Goal: Obtain resource: Download file/media

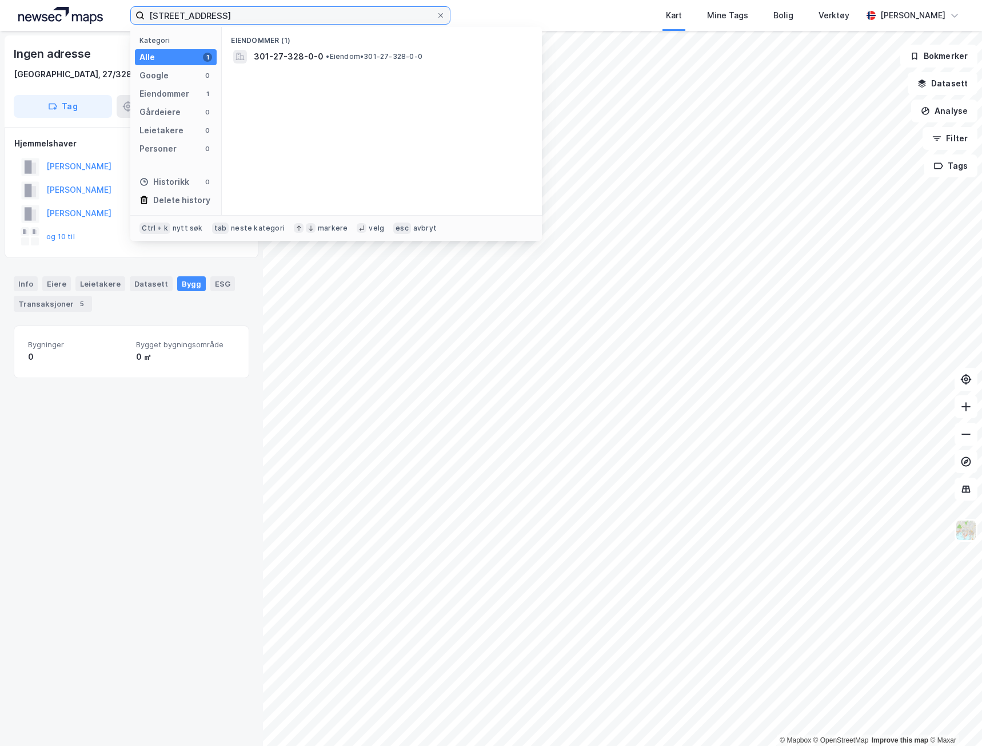
click at [189, 18] on input "[STREET_ADDRESS]" at bounding box center [291, 15] width 292 height 17
click at [205, 10] on input "[STREET_ADDRESS]" at bounding box center [291, 15] width 292 height 17
click at [277, 54] on span "301-27-328-0-0" at bounding box center [289, 57] width 70 height 14
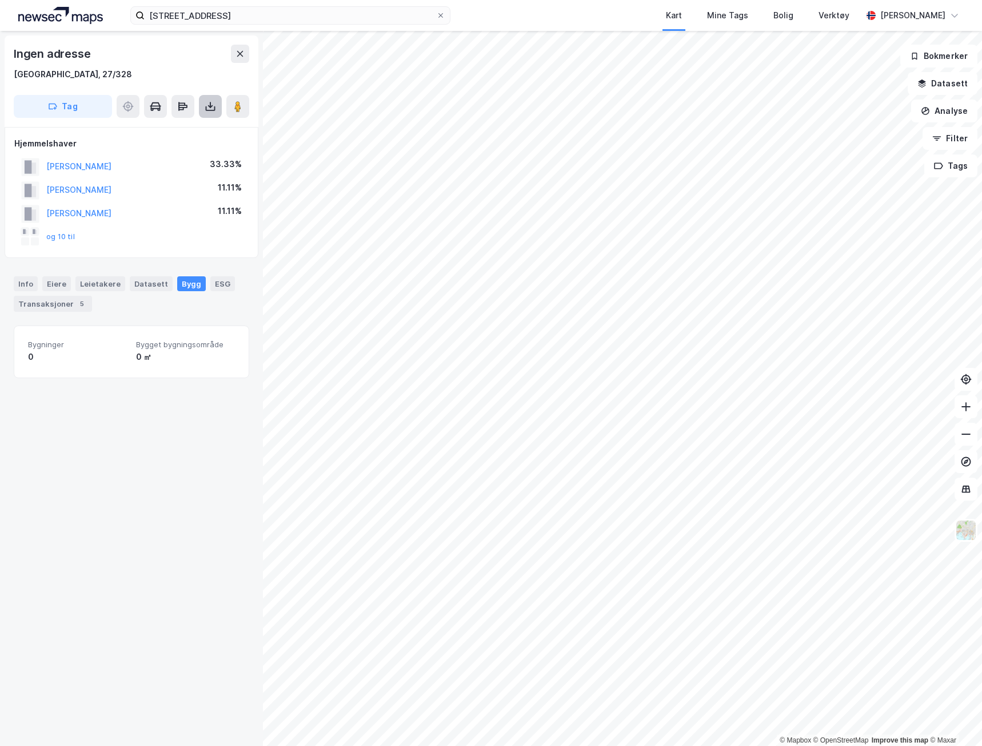
click at [199, 102] on button at bounding box center [210, 106] width 23 height 23
click at [201, 126] on div "Last ned grunnbok" at bounding box center [161, 129] width 122 height 18
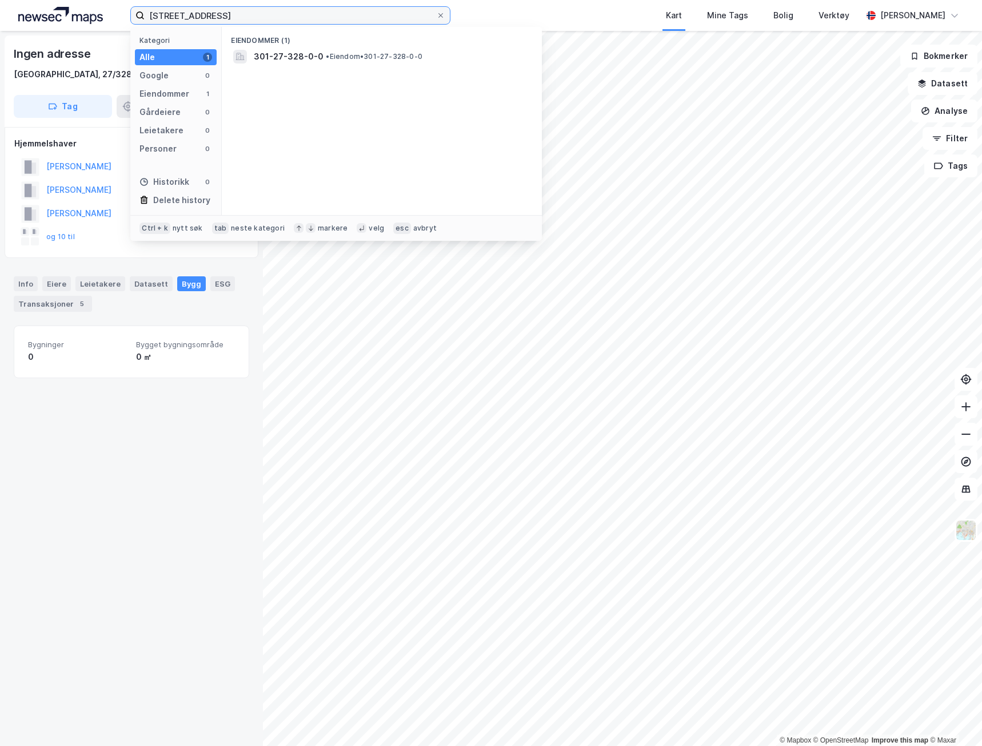
click at [170, 15] on input "[STREET_ADDRESS]" at bounding box center [291, 15] width 292 height 17
type input "3"
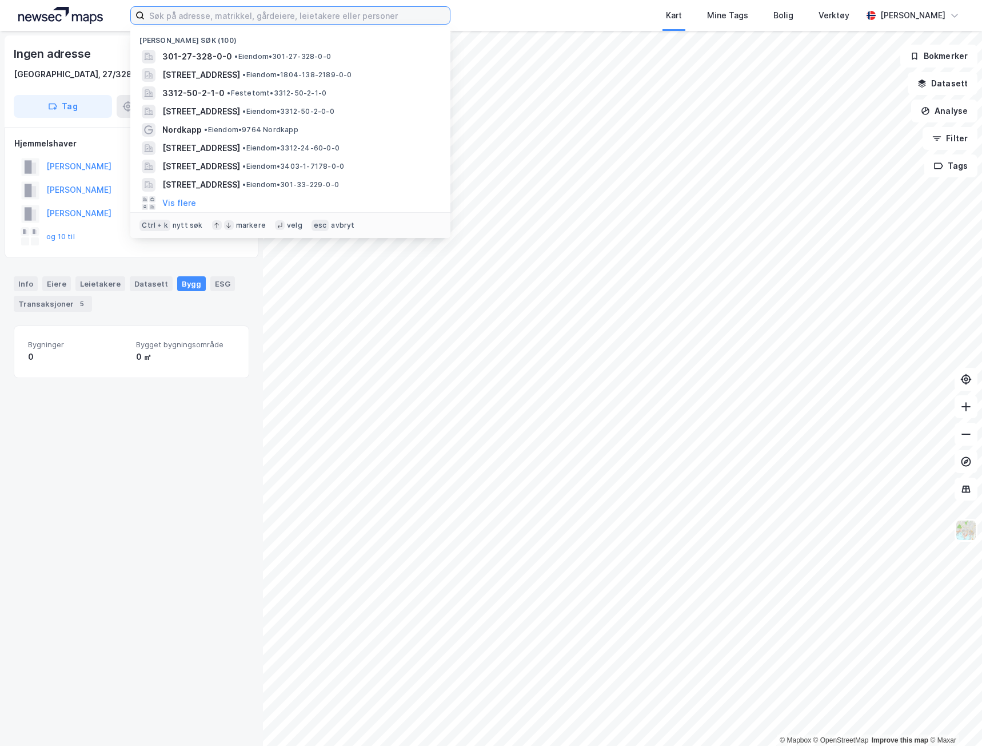
click at [264, 15] on input at bounding box center [297, 15] width 305 height 17
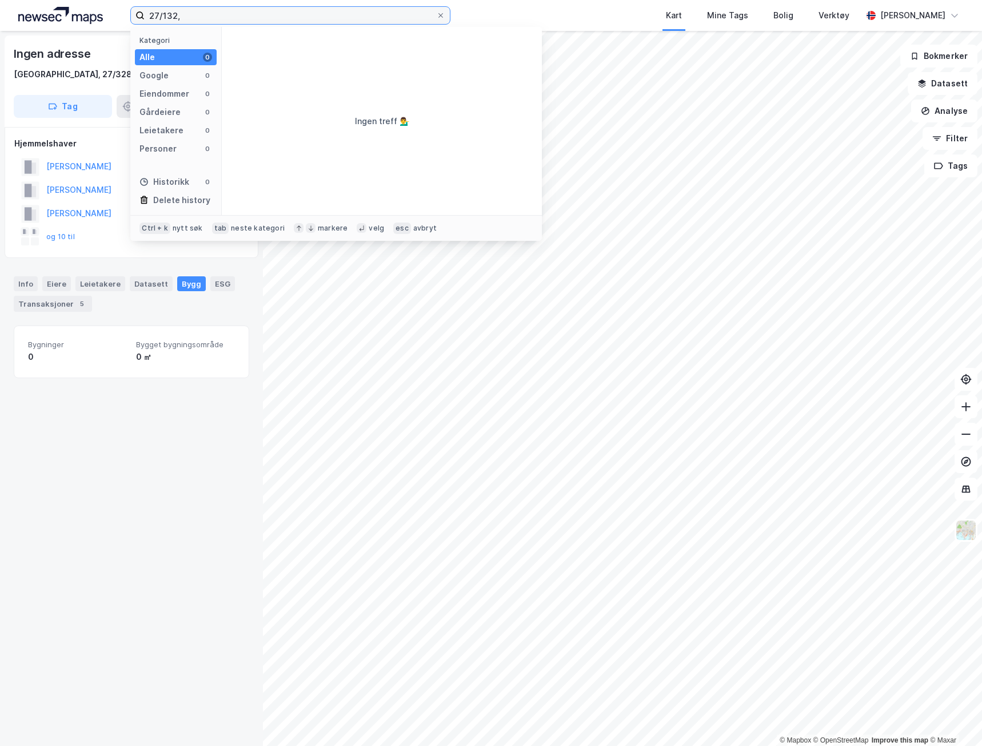
type input "27/132,"
